Goal: Transaction & Acquisition: Purchase product/service

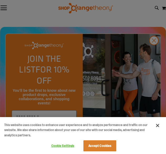
scroll to position [127, 0]
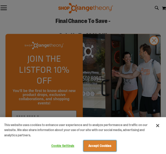
click at [100, 147] on button "Accept Cookies" at bounding box center [99, 145] width 33 height 11
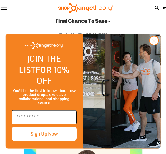
click at [49, 117] on input "Enter email" at bounding box center [44, 117] width 65 height 14
click at [34, 117] on input "**********" at bounding box center [44, 117] width 65 height 14
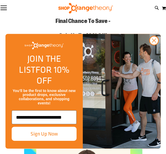
type input "**********"
click at [41, 136] on button "Sign Up Now" at bounding box center [44, 133] width 65 height 14
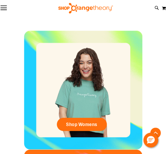
scroll to position [228, 0]
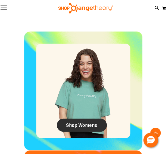
click at [81, 122] on span "Shop Womens" at bounding box center [81, 125] width 31 height 6
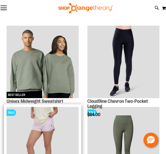
scroll to position [110, 0]
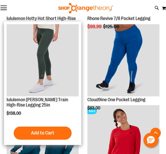
scroll to position [253, 0]
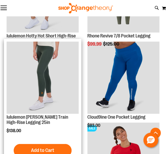
scroll to position [212, 0]
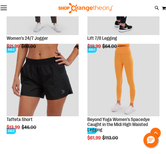
scroll to position [456, 0]
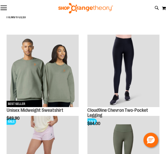
scroll to position [37, 0]
